Goal: Communication & Community: Ask a question

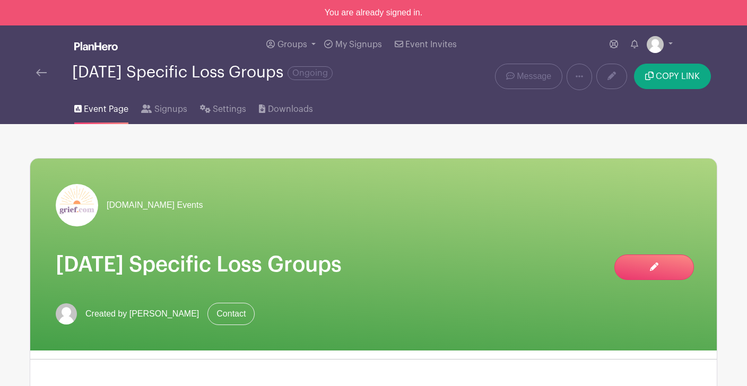
click at [34, 75] on div "[DATE] Specific Loss Groups Ongoing" at bounding box center [230, 77] width 401 height 27
click at [41, 73] on img at bounding box center [41, 72] width 11 height 7
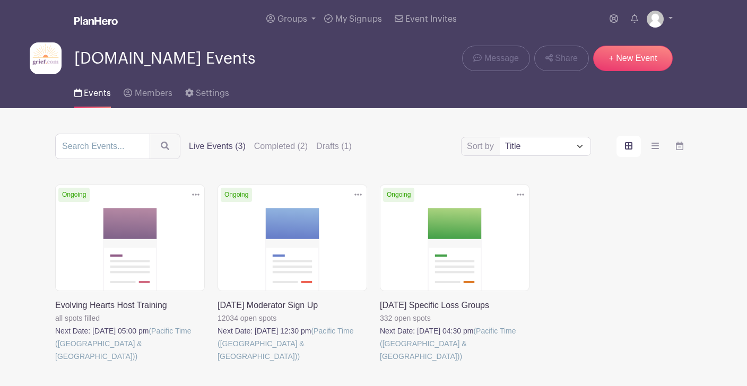
click at [41, 73] on img at bounding box center [46, 58] width 32 height 32
click at [191, 195] on link at bounding box center [196, 195] width 16 height 18
click at [380, 363] on link at bounding box center [380, 363] width 0 height 0
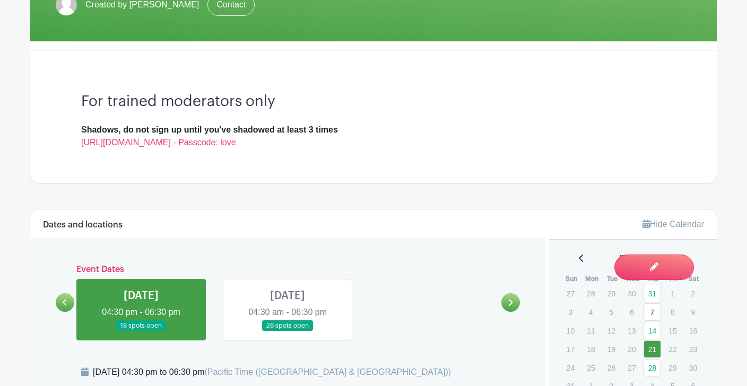
scroll to position [195, 0]
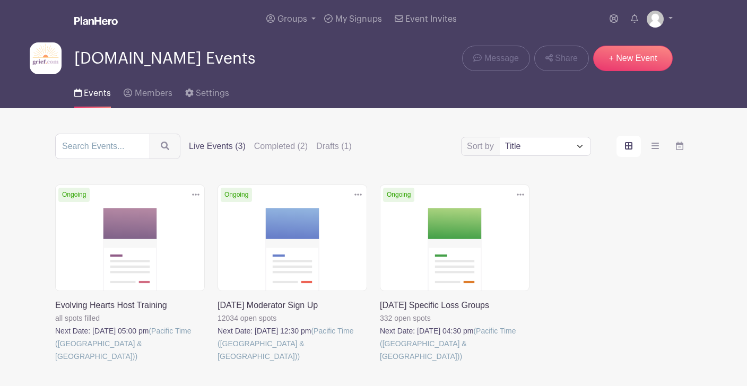
click at [217, 363] on link at bounding box center [217, 363] width 0 height 0
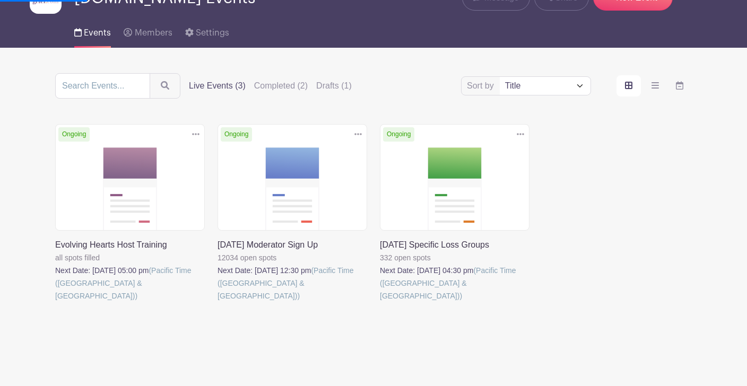
click at [217, 302] on link at bounding box center [217, 302] width 0 height 0
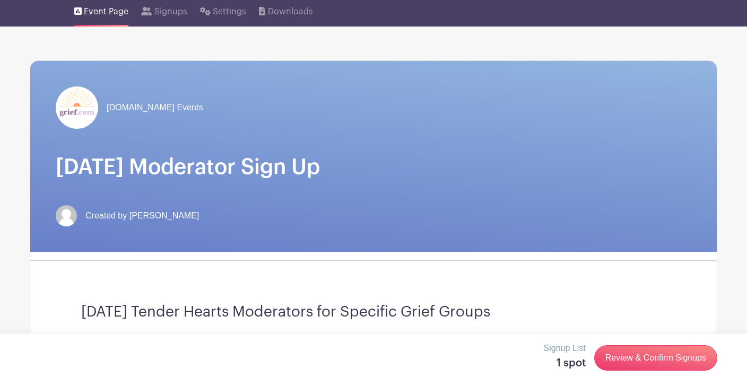
scroll to position [0, 0]
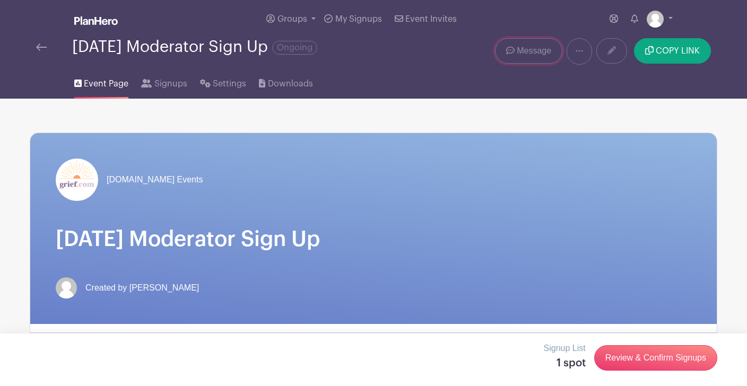
click at [513, 45] on link "Message" at bounding box center [528, 50] width 67 height 25
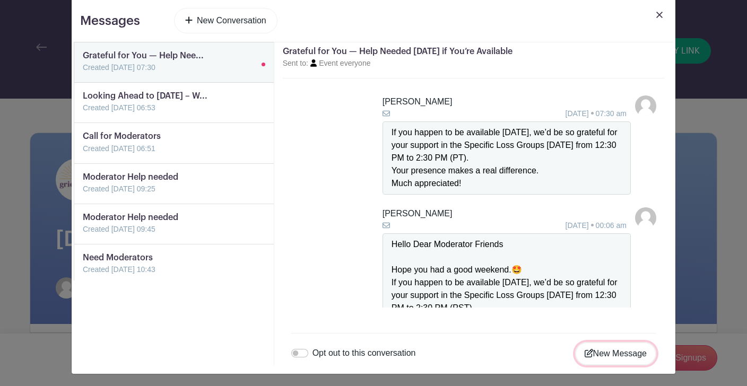
click at [592, 355] on button "New Message" at bounding box center [615, 353] width 81 height 23
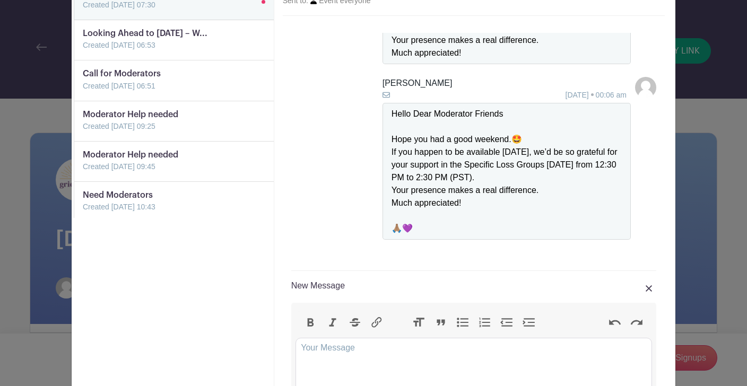
scroll to position [75, 0]
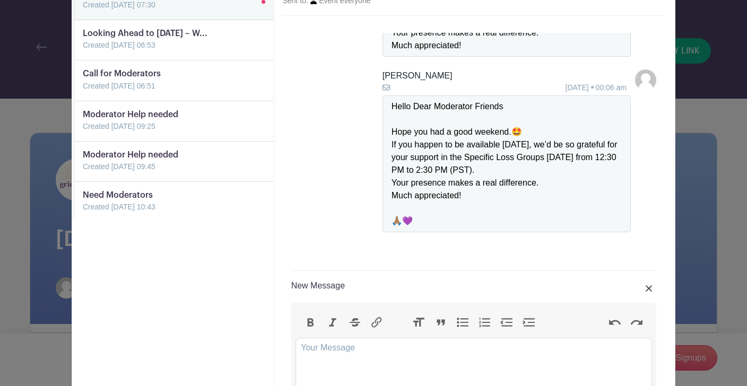
click at [647, 289] on img at bounding box center [648, 288] width 6 height 6
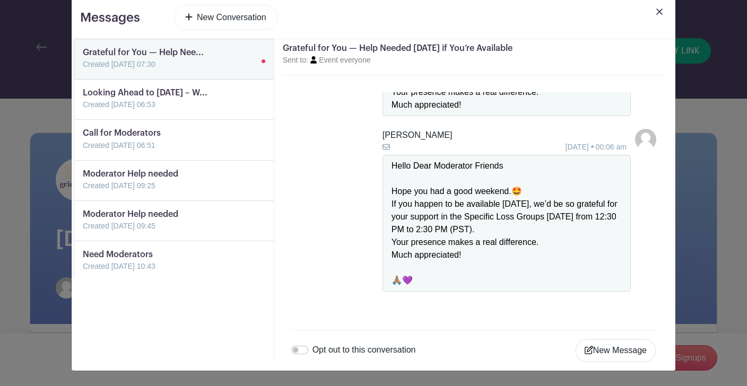
click at [656, 16] on link at bounding box center [659, 20] width 15 height 30
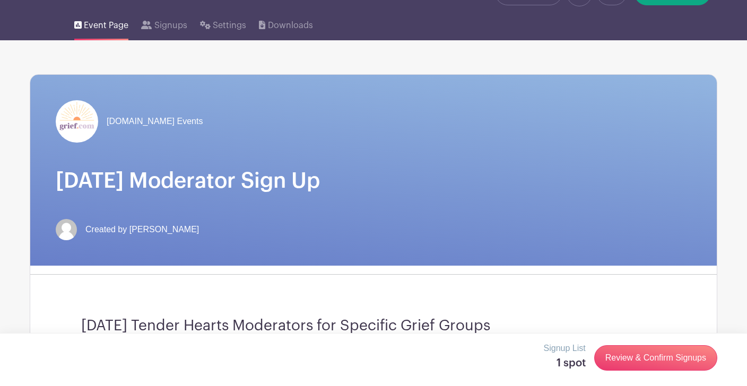
scroll to position [0, 0]
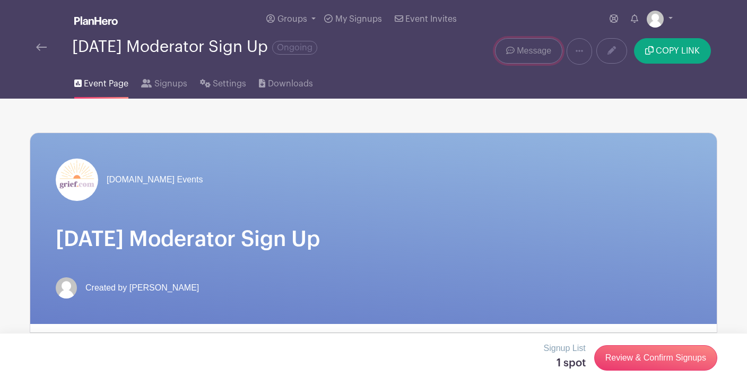
click at [518, 56] on span "Message" at bounding box center [534, 51] width 34 height 13
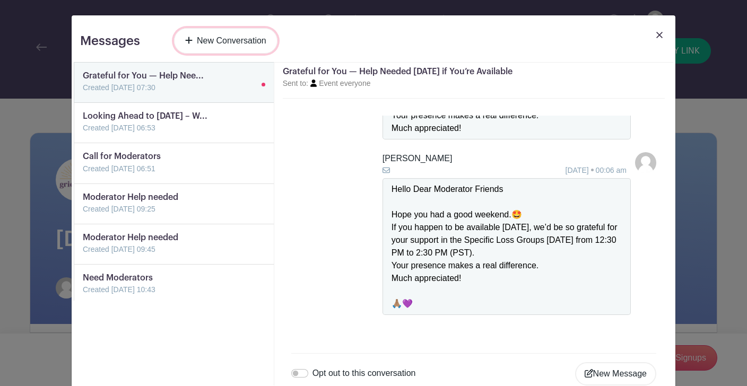
click at [239, 43] on link "New Conversation" at bounding box center [225, 40] width 103 height 25
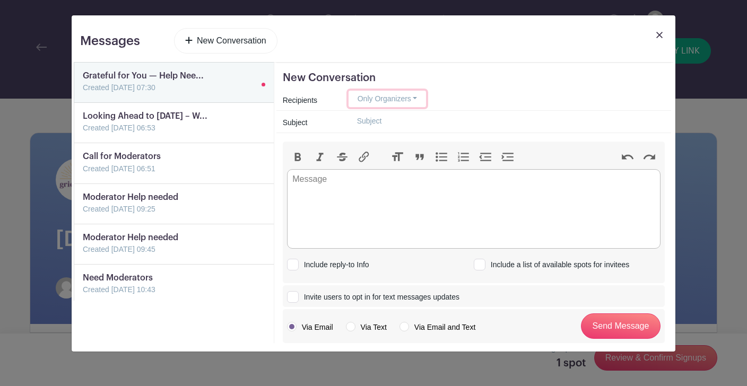
click at [415, 101] on button "Only Organizers" at bounding box center [387, 99] width 78 height 16
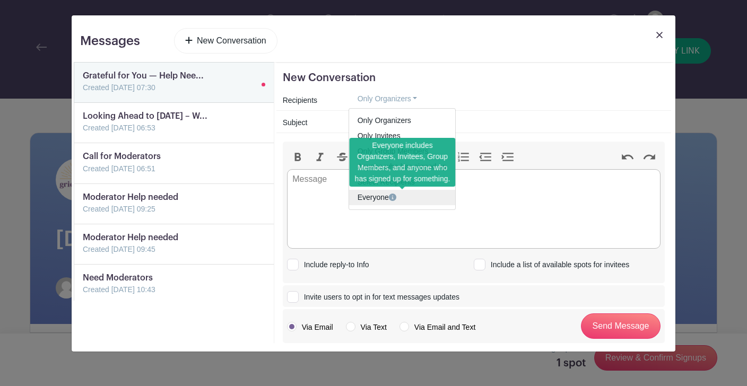
click at [399, 199] on link "Everyone" at bounding box center [402, 197] width 106 height 15
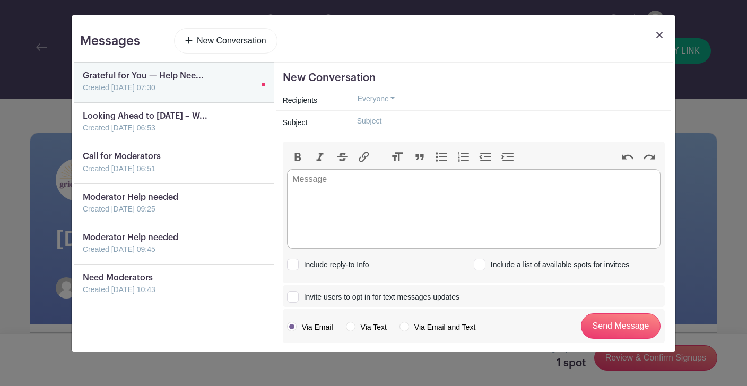
click at [380, 124] on input "text" at bounding box center [506, 121] width 316 height 16
type input "Moderators Needed [DATE]"
click at [371, 190] on trix-editor at bounding box center [473, 209] width 373 height 80
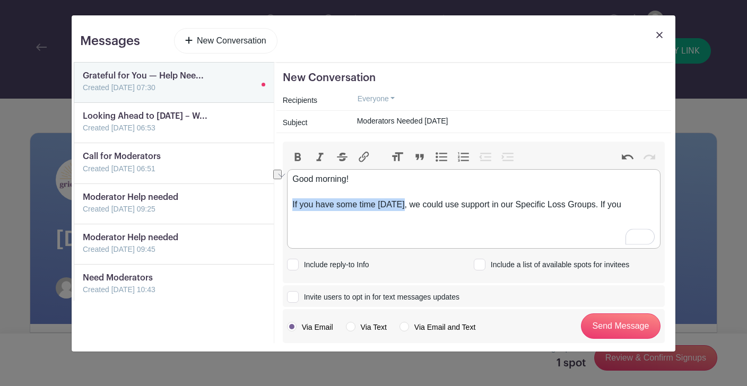
click at [285, 200] on div "Messages New Conversation Grateful for You — Help Nee... Created [DATE] 07:30 L…" at bounding box center [374, 183] width 604 height 336
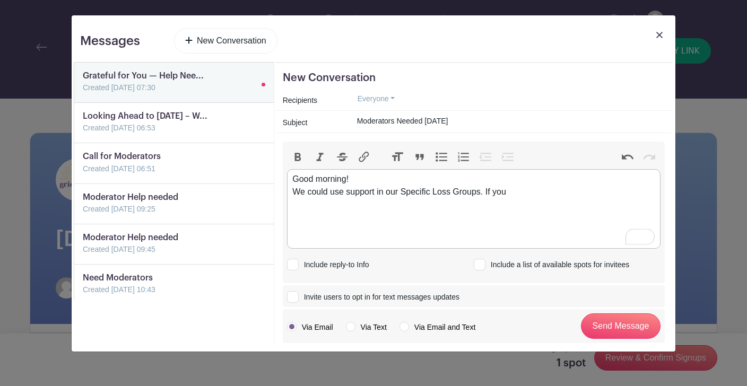
click at [516, 195] on div "Good morning! We could use support in our Specific Loss Groups. If you" at bounding box center [473, 185] width 362 height 25
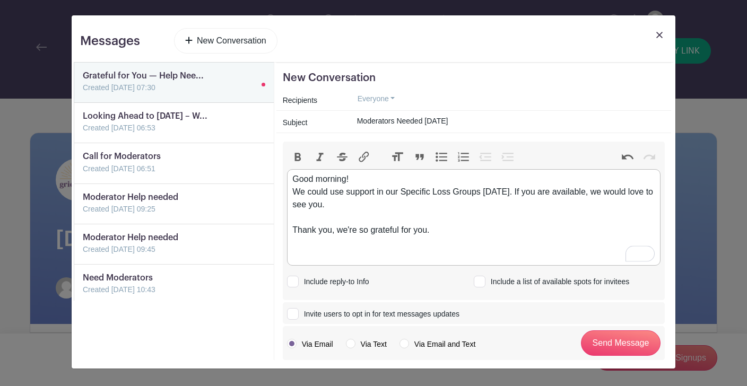
click at [509, 195] on div "Good morning! We could use support in our Specific Loss Groups [DATE]. If you a…" at bounding box center [473, 217] width 362 height 89
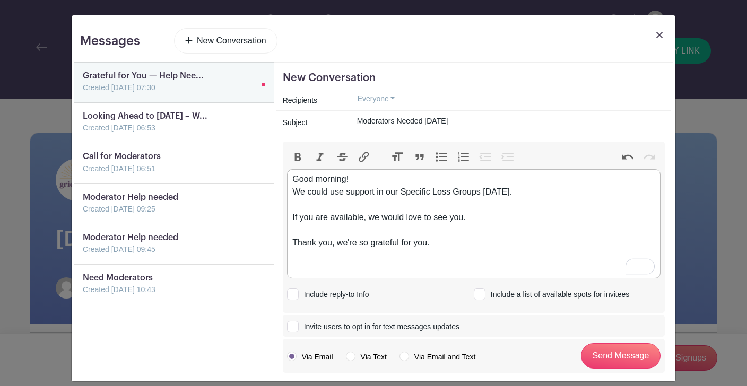
click at [499, 241] on div "Good morning! We could use support in our Specific Loss Groups [DATE]. If you a…" at bounding box center [473, 224] width 362 height 102
type trix-editor "<div>Good morning!<br>We could use support in our Specific Loss Groups [DATE].&…"
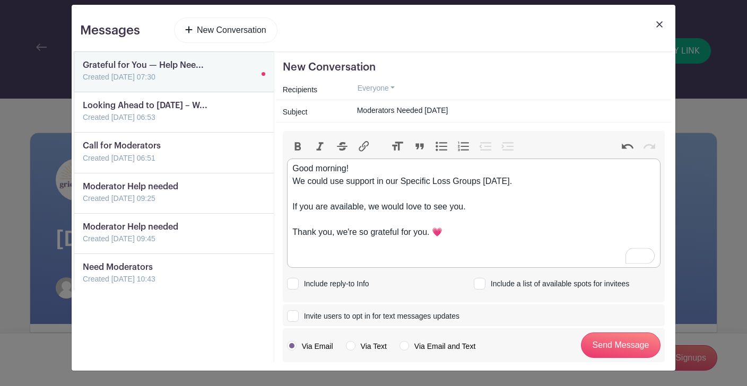
click at [476, 283] on input "Include a list of available spots for invitees" at bounding box center [477, 281] width 7 height 7
checkbox input "true"
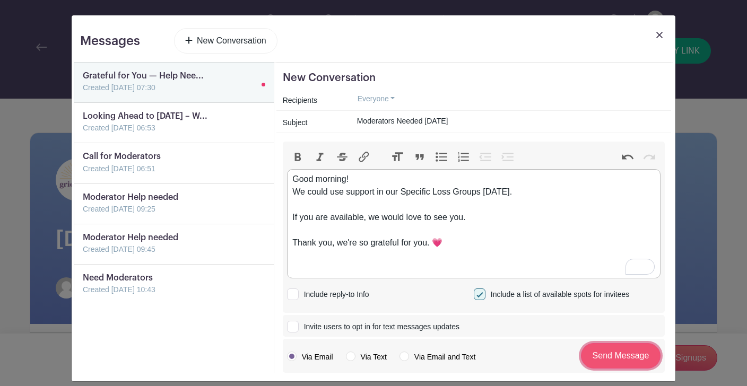
click at [616, 363] on input "Send Message" at bounding box center [621, 355] width 80 height 25
